Goal: Task Accomplishment & Management: Manage account settings

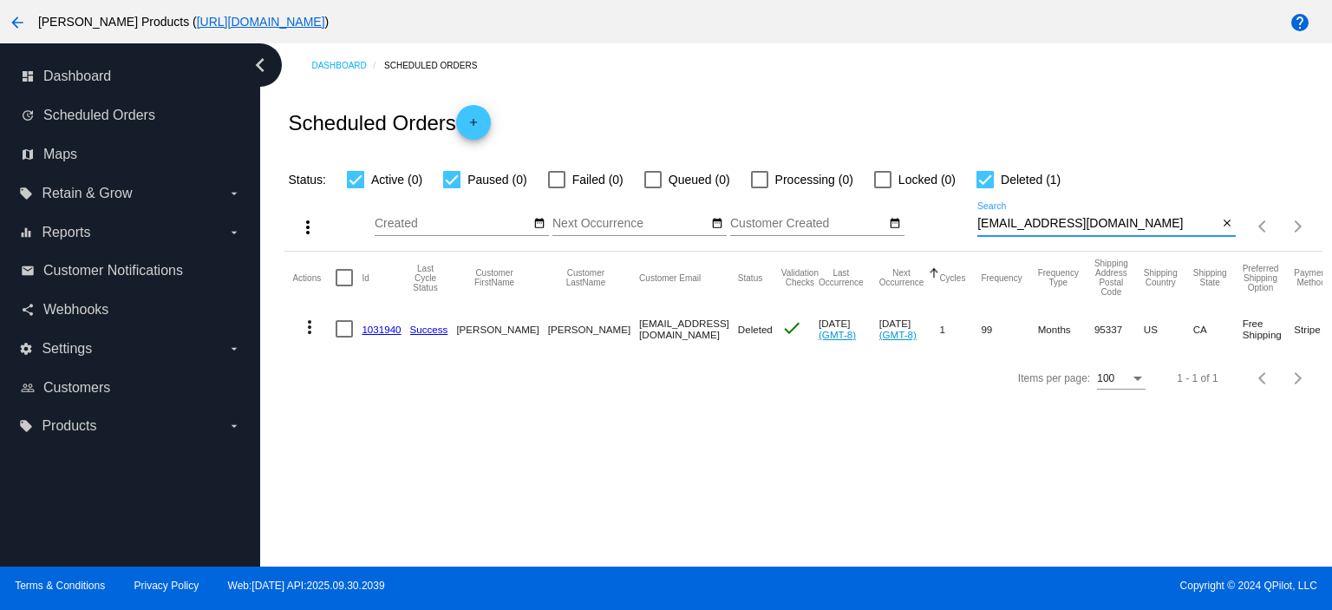
drag, startPoint x: 1110, startPoint y: 224, endPoint x: 861, endPoint y: 239, distance: 250.3
click at [871, 243] on div "more_vert Oct Jan Feb Mar [DATE]" at bounding box center [803, 221] width 1038 height 62
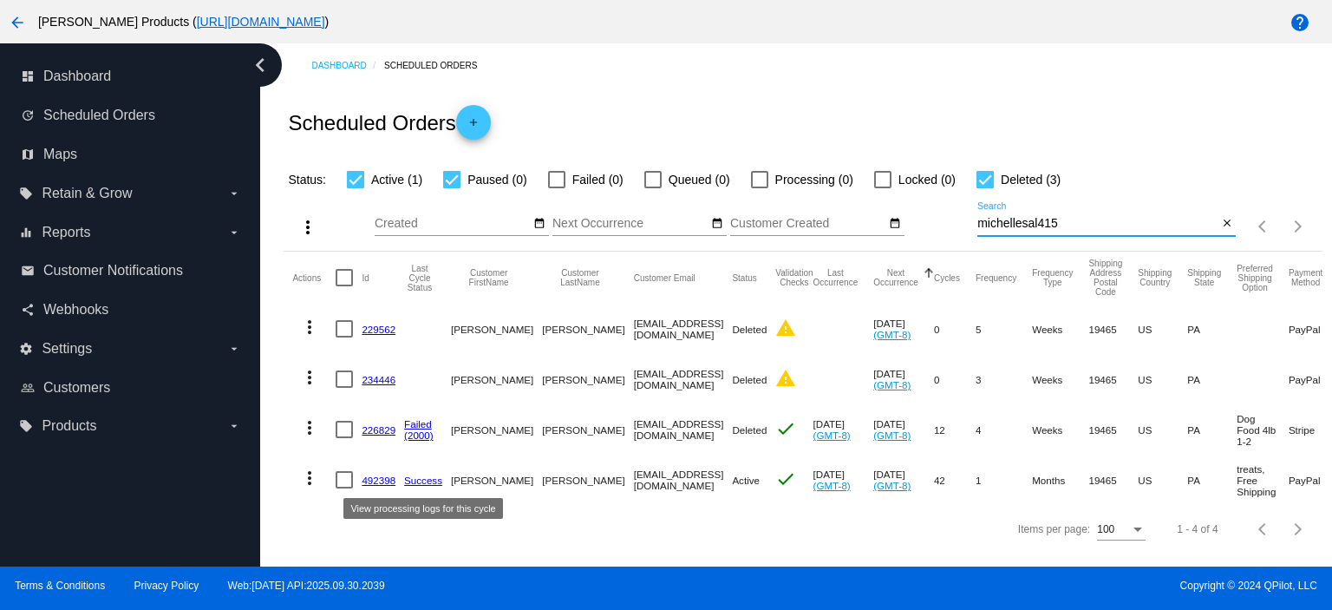
type input "michellesal415"
click at [371, 482] on link "492398" at bounding box center [379, 479] width 34 height 11
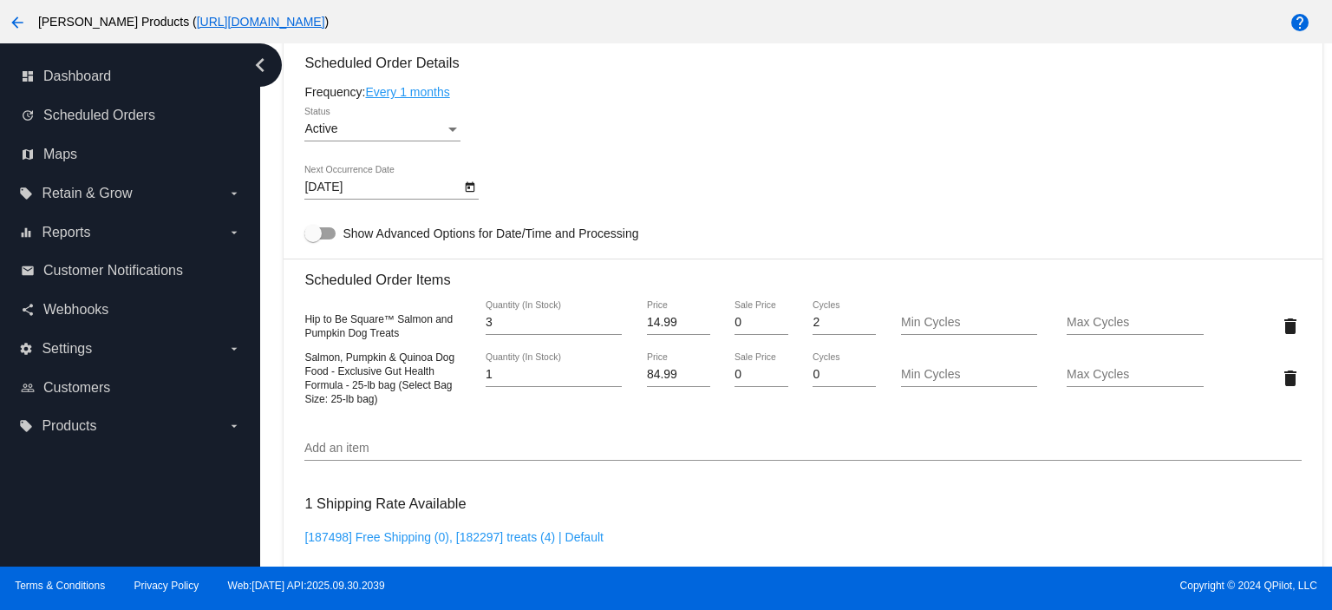
scroll to position [1041, 0]
click at [1293, 382] on mat-card "Customer 817065: [PERSON_NAME] [EMAIL_ADDRESS][DOMAIN_NAME] Customer Shipping E…" at bounding box center [803, 339] width 1038 height 1851
click at [1281, 381] on mat-icon "delete" at bounding box center [1290, 375] width 21 height 21
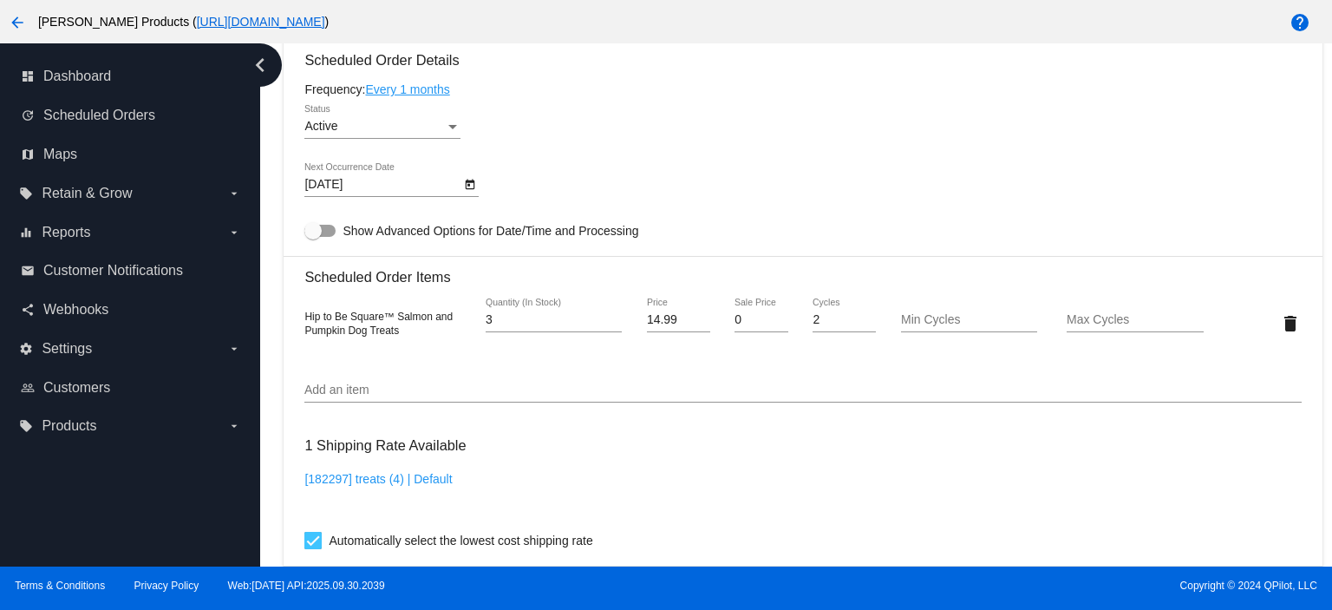
click at [333, 396] on input "Add an item" at bounding box center [802, 390] width 997 height 14
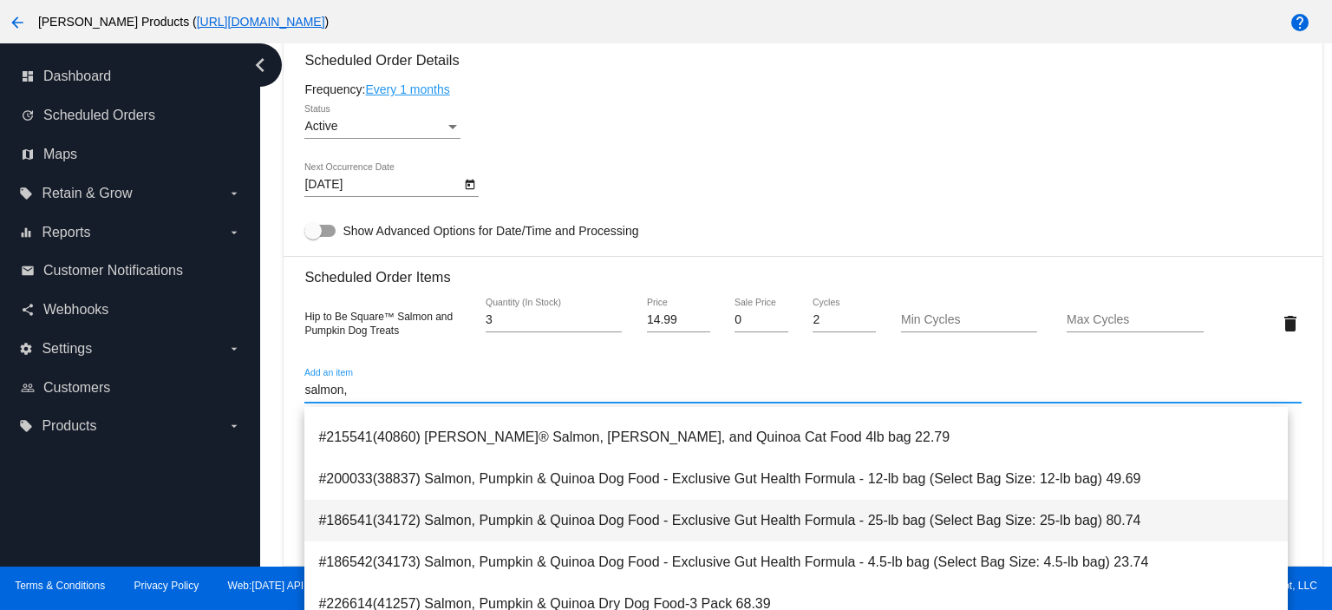
scroll to position [231, 0]
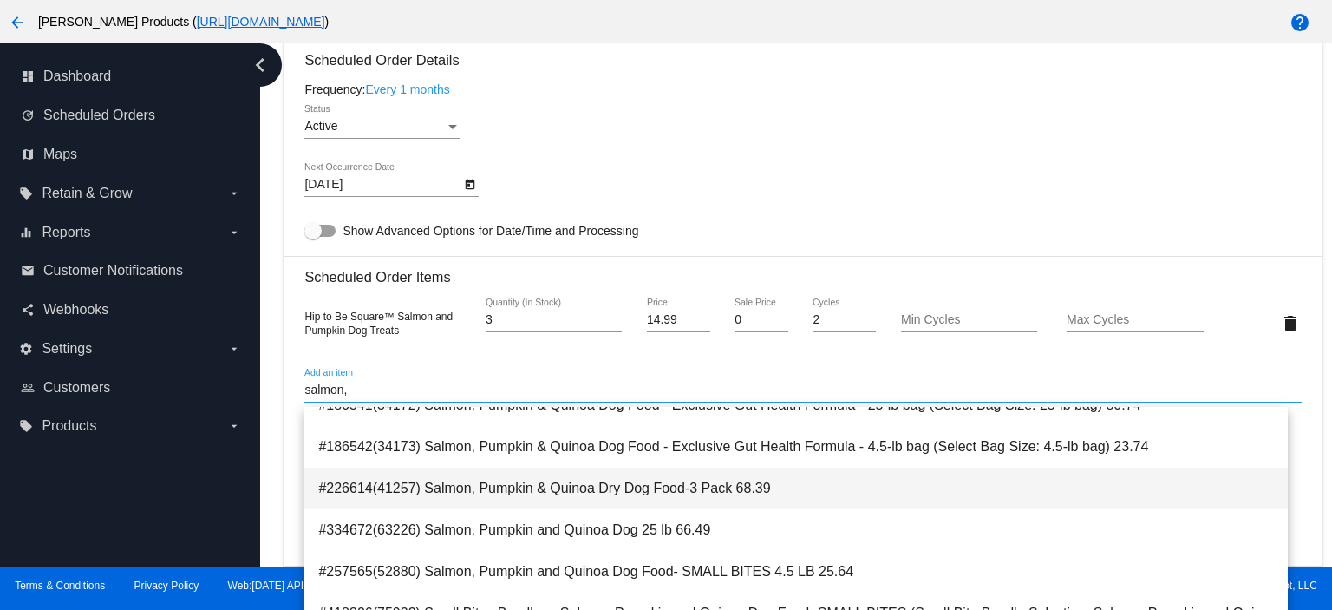
type input "salmon,"
click at [632, 479] on span "#226614(41257) Salmon, Pumpkin & Quinoa Dry Dog Food-3 Pack 68.39" at bounding box center [796, 489] width 956 height 42
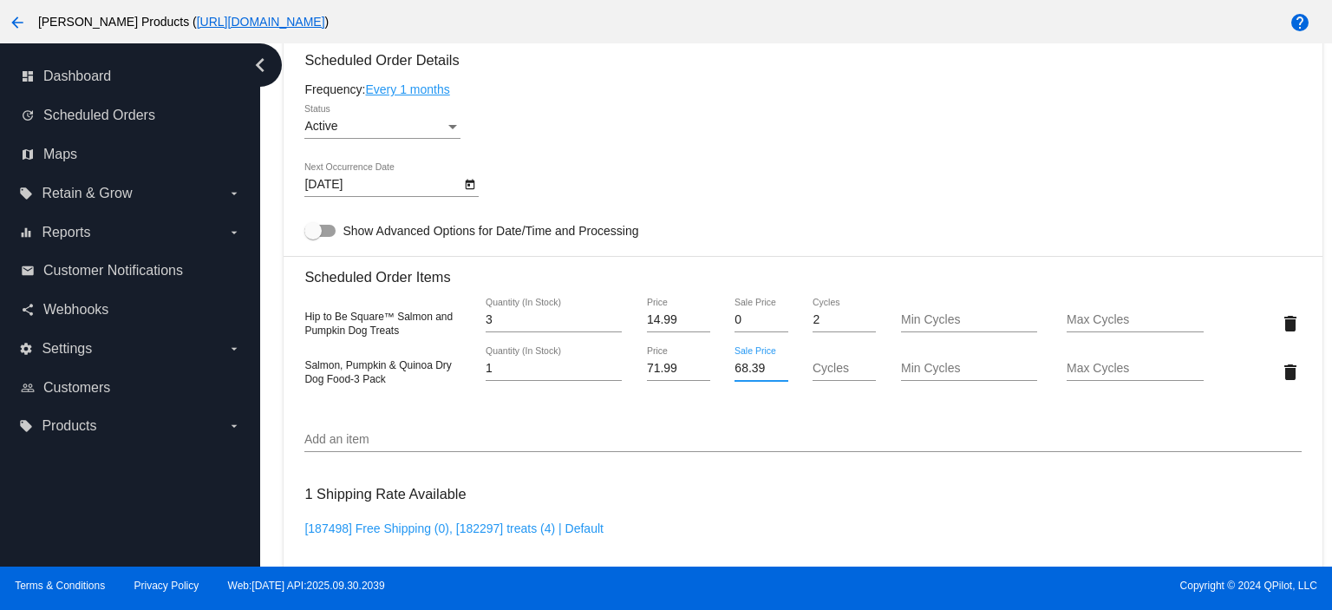
drag, startPoint x: 760, startPoint y: 369, endPoint x: 671, endPoint y: 376, distance: 88.8
click at [677, 378] on div "Salmon, Pumpkin & Quinoa Dry Dog Food-3 Pack 1 Quantity (In Stock) 71.99 Price …" at bounding box center [802, 371] width 997 height 49
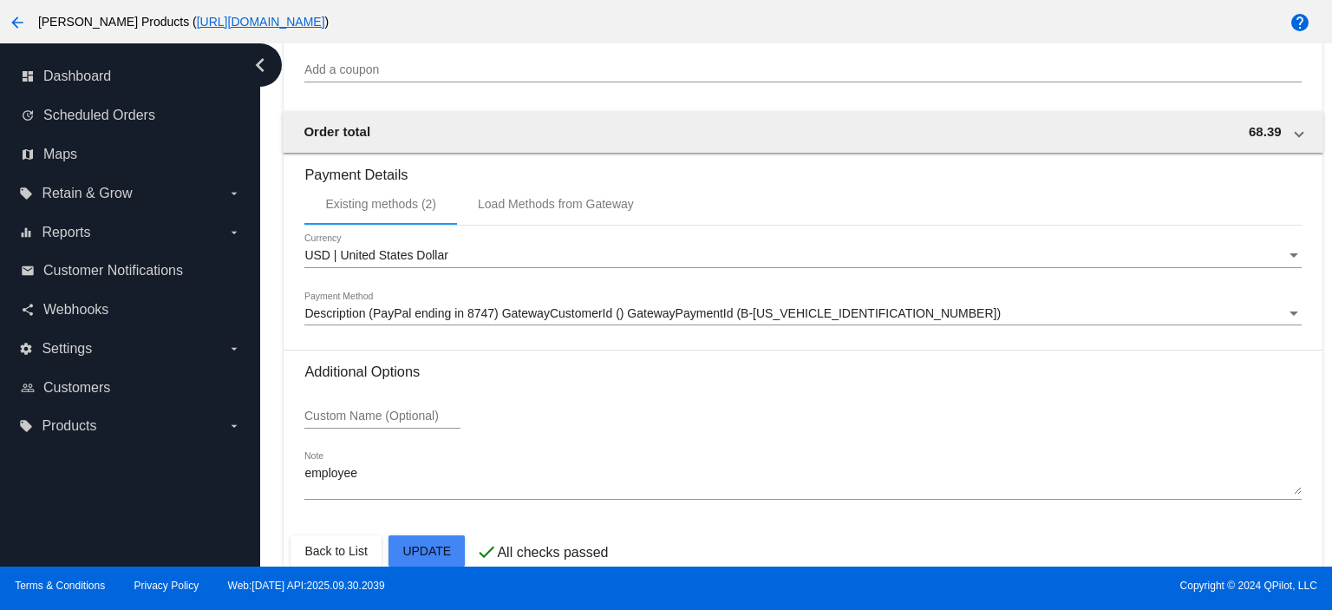
scroll to position [1738, 0]
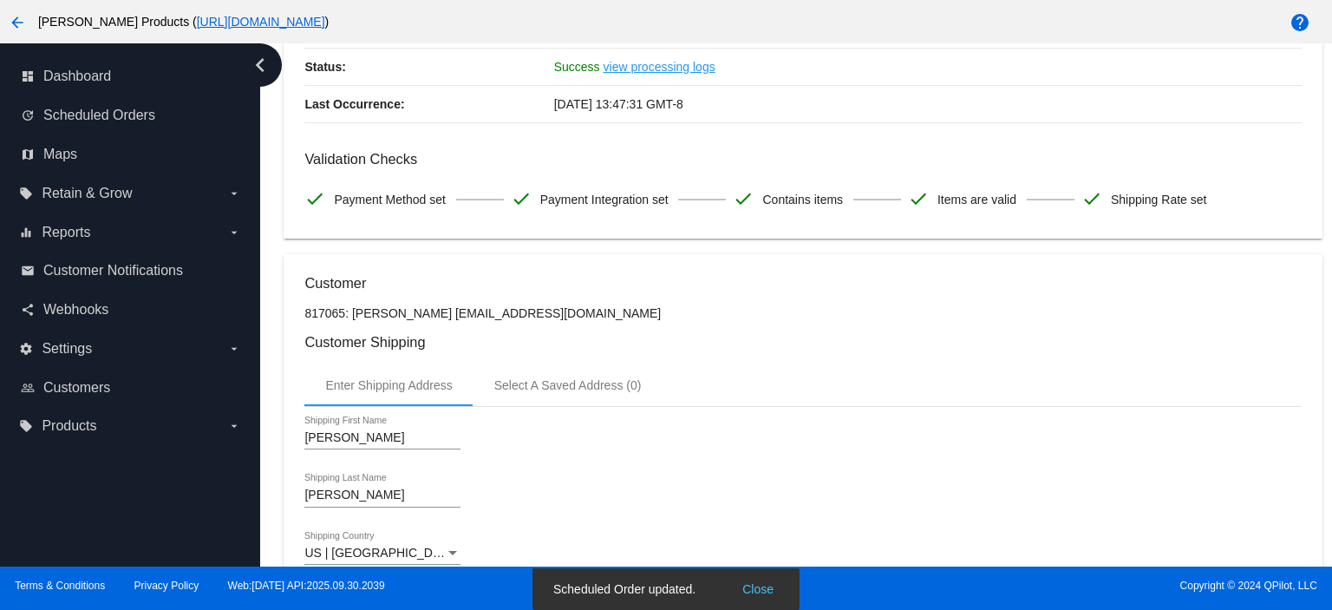
scroll to position [0, 0]
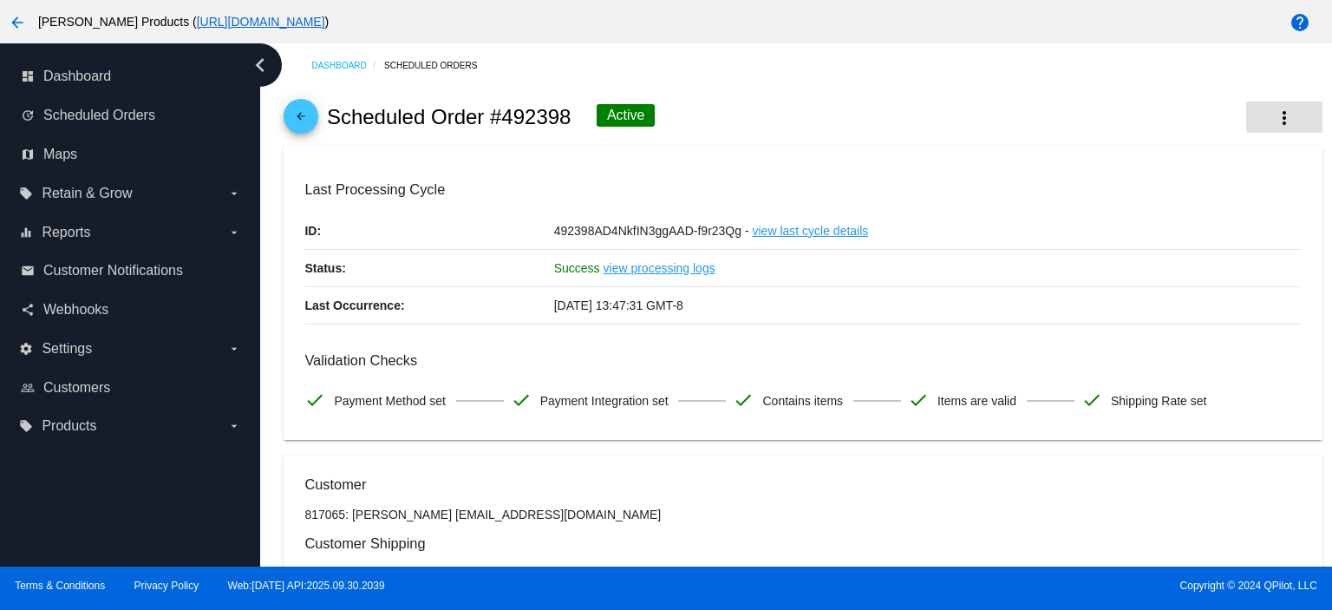
type input "0"
click at [1274, 113] on mat-icon "more_vert" at bounding box center [1284, 118] width 21 height 21
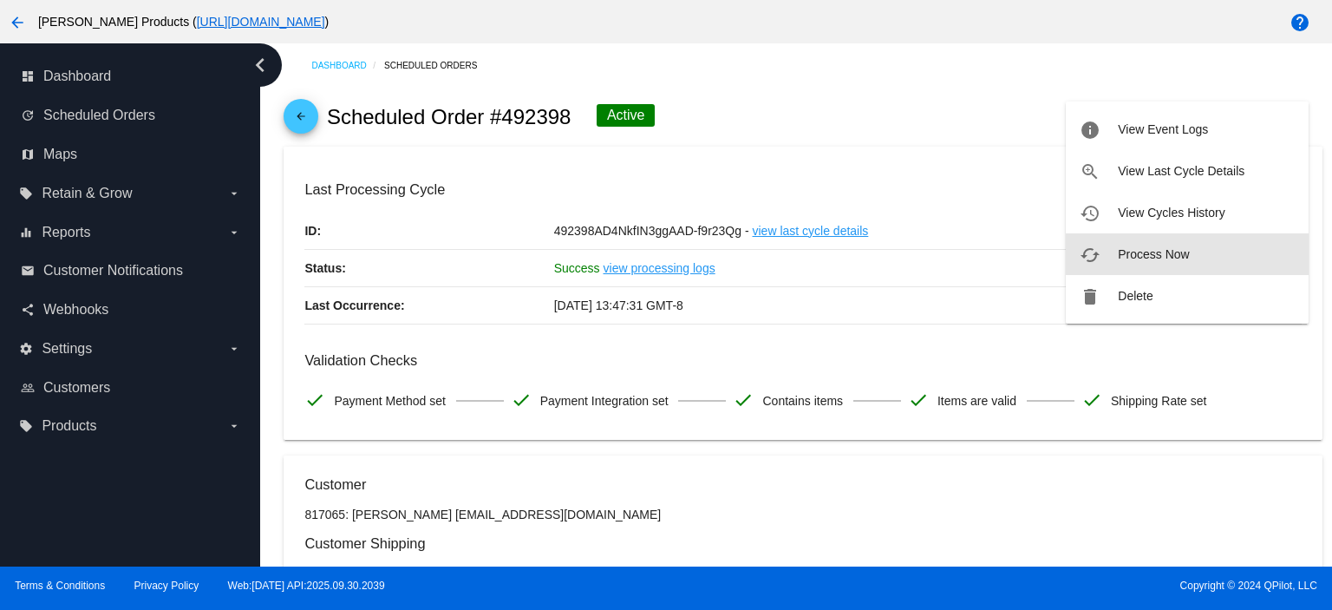
click at [1149, 249] on span "Process Now" at bounding box center [1153, 254] width 71 height 14
